Goal: Complete application form

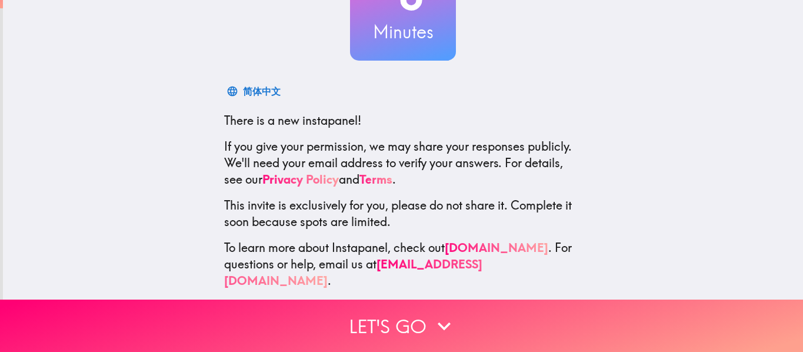
scroll to position [121, 0]
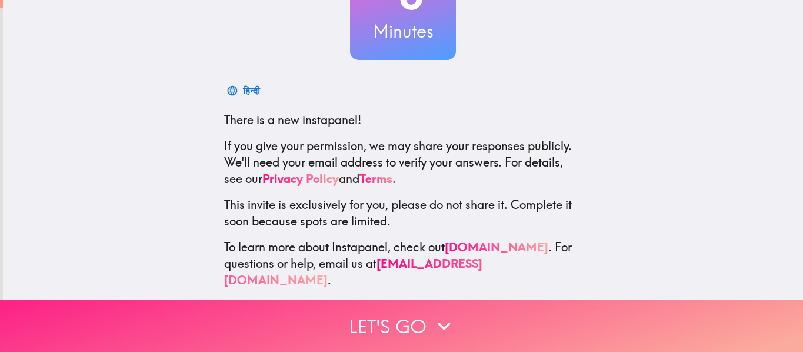
click at [440, 316] on icon "button" at bounding box center [444, 326] width 26 height 26
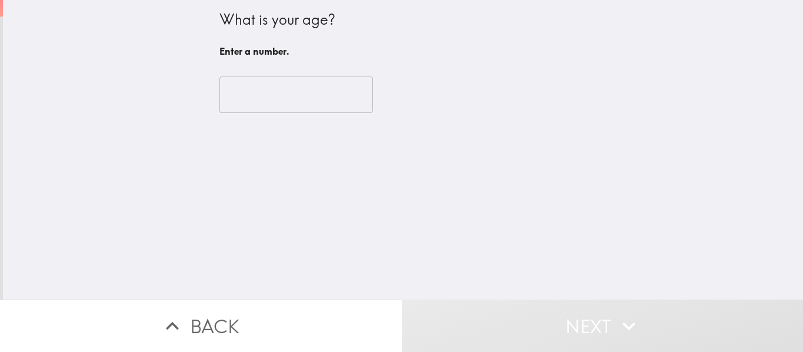
click at [274, 93] on input "number" at bounding box center [295, 94] width 153 height 36
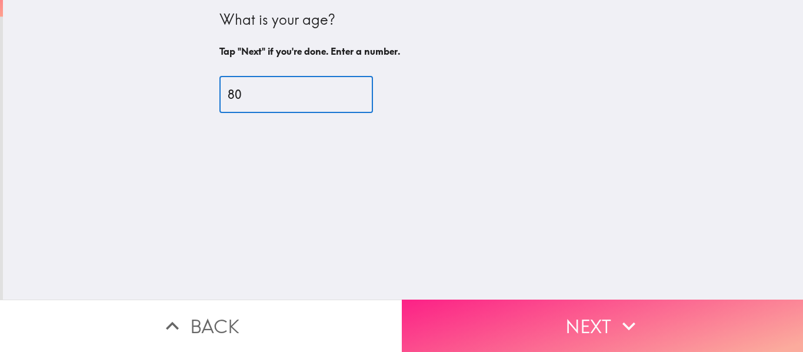
type input "80"
click at [573, 319] on button "Next" at bounding box center [603, 325] width 402 height 52
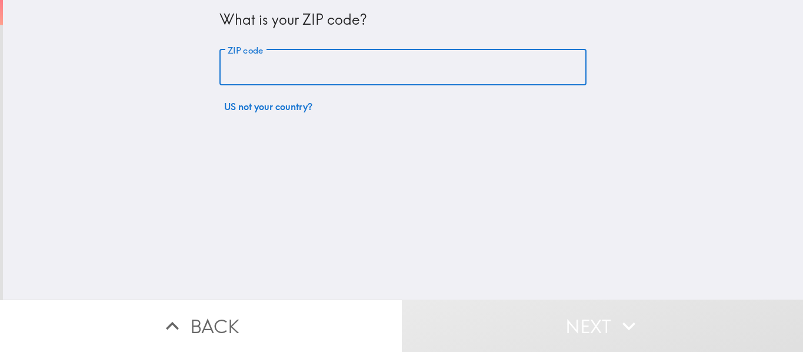
click at [238, 62] on input "ZIP code" at bounding box center [402, 67] width 367 height 36
type input "33919"
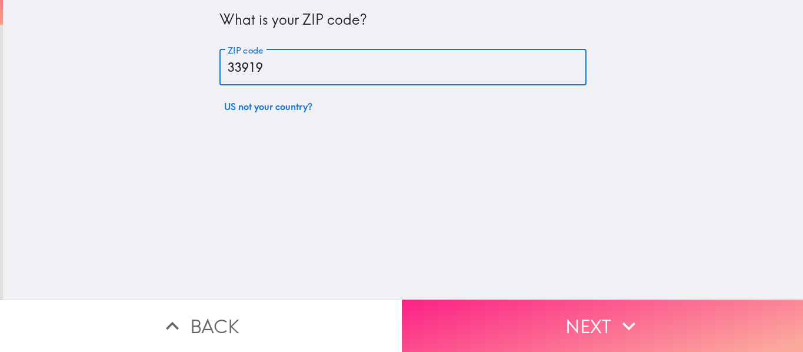
click at [556, 316] on button "Next" at bounding box center [603, 325] width 402 height 52
